Goal: Navigation & Orientation: Find specific page/section

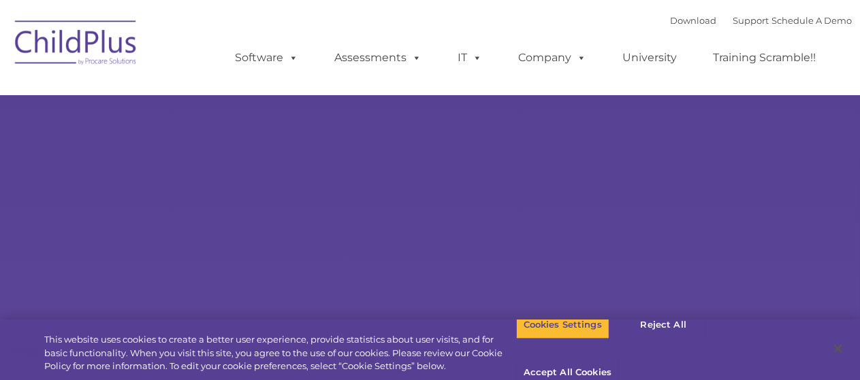
select select "MEDIUM"
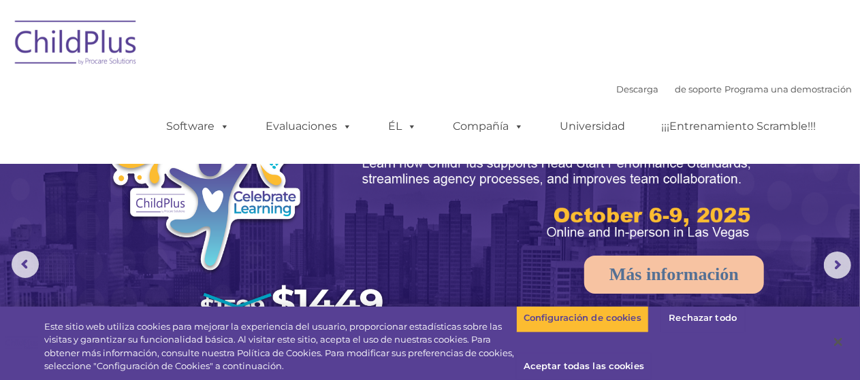
click at [93, 44] on img at bounding box center [76, 45] width 136 height 68
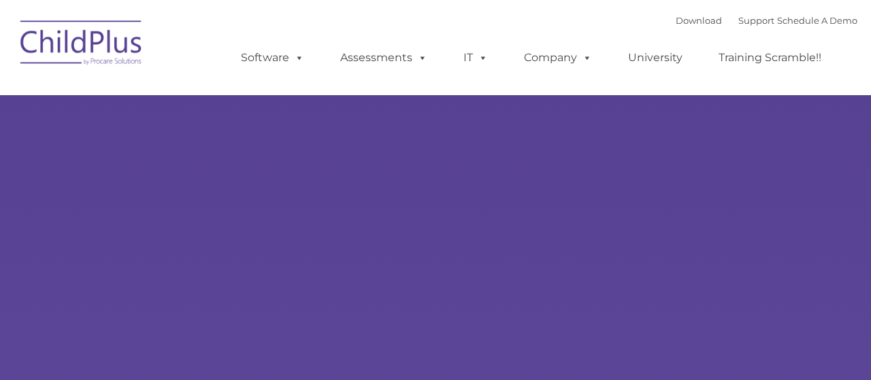
type input ""
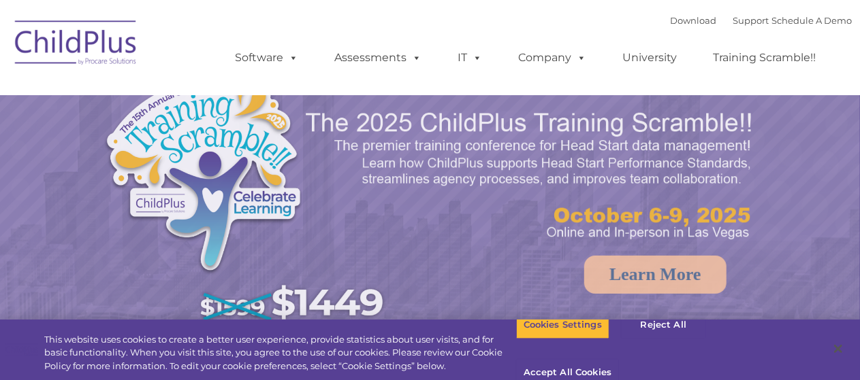
select select "MEDIUM"
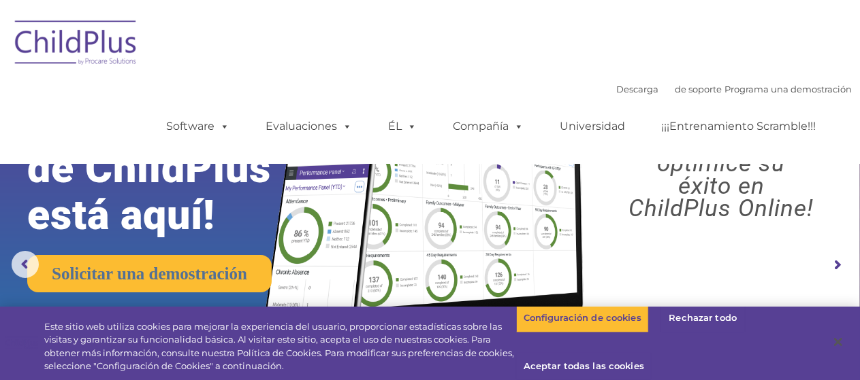
drag, startPoint x: 87, startPoint y: 36, endPoint x: 71, endPoint y: 46, distance: 18.9
click at [71, 46] on img at bounding box center [76, 45] width 136 height 68
click at [82, 67] on img at bounding box center [76, 45] width 136 height 68
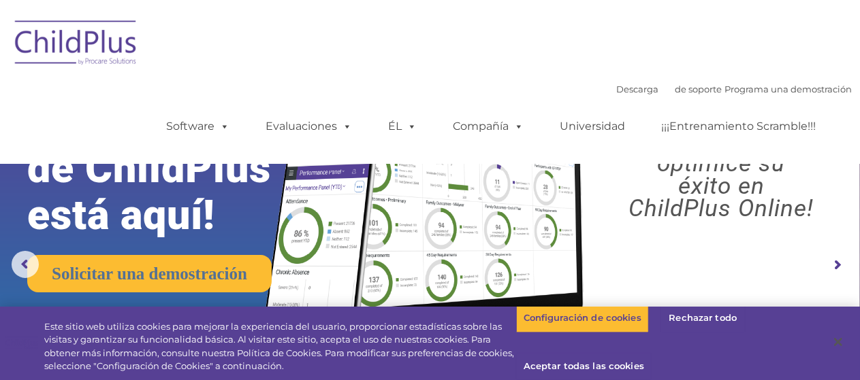
click at [82, 67] on img at bounding box center [76, 45] width 136 height 68
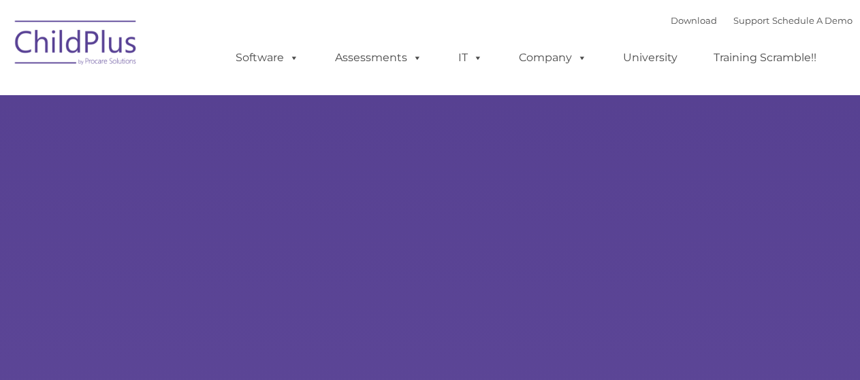
type input ""
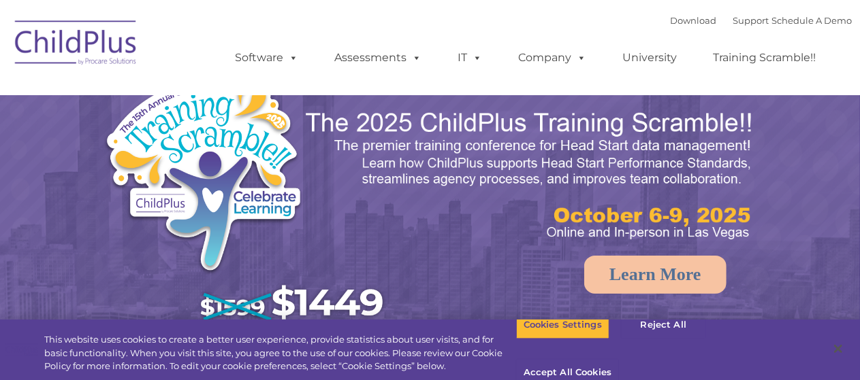
select select "MEDIUM"
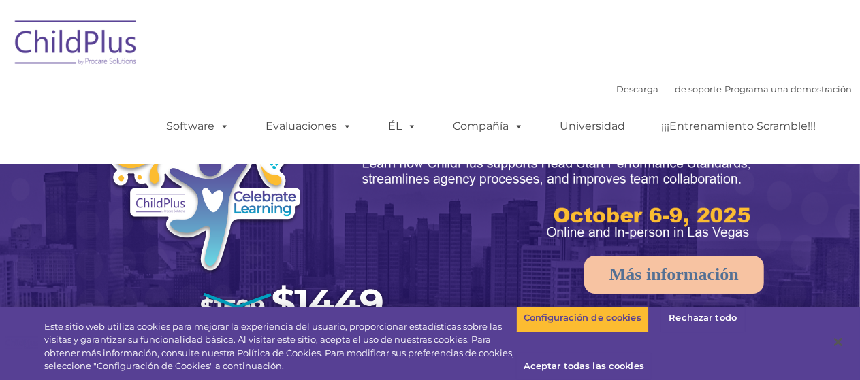
click at [87, 42] on img at bounding box center [76, 45] width 136 height 68
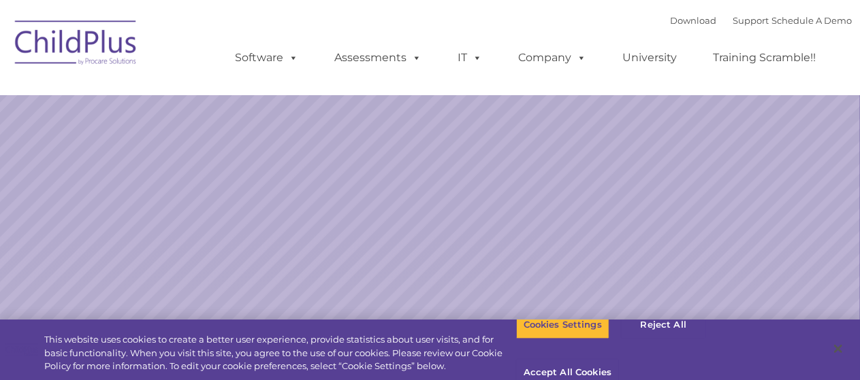
select select "MEDIUM"
